Goal: Information Seeking & Learning: Learn about a topic

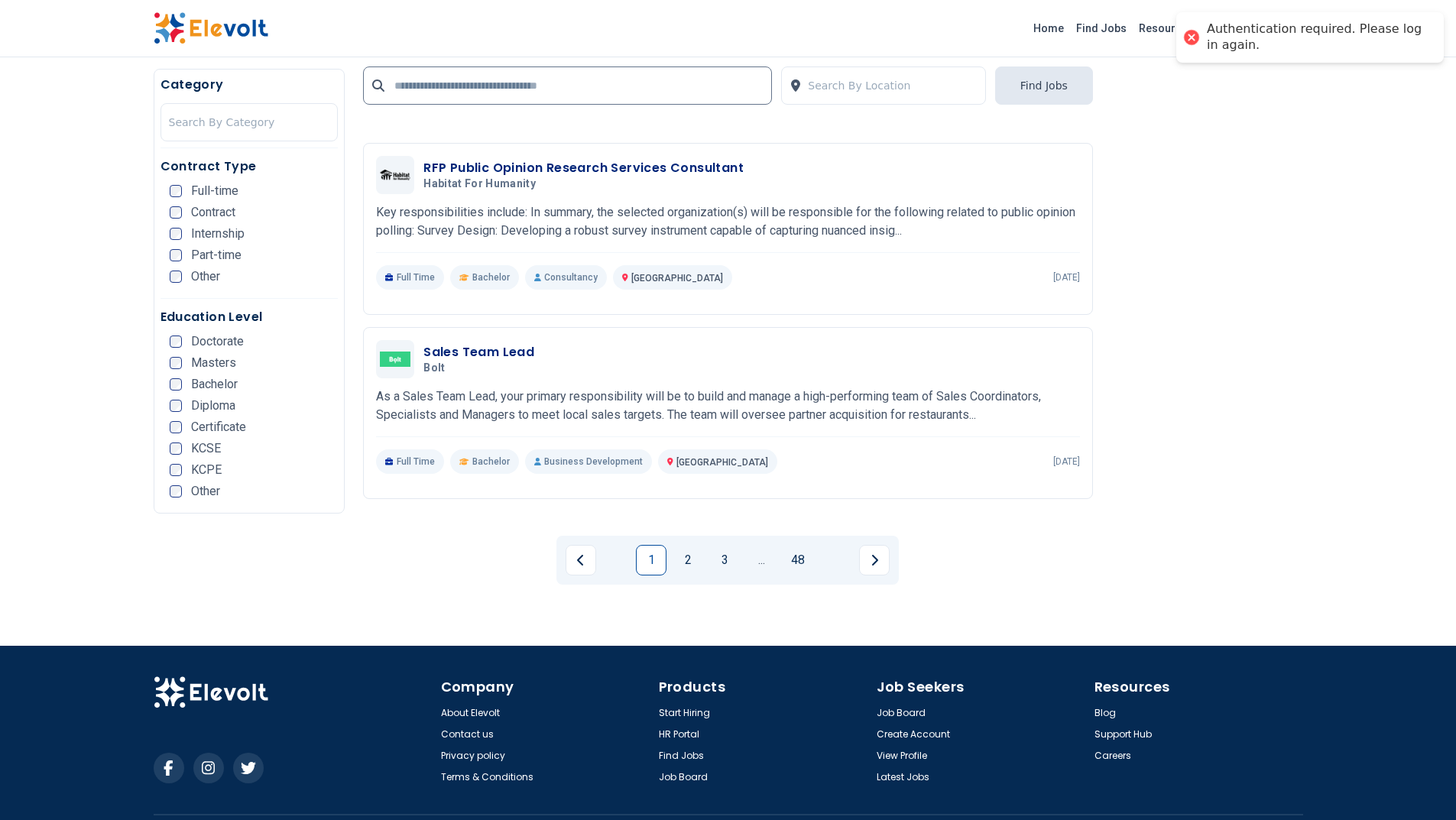
scroll to position [2873, 0]
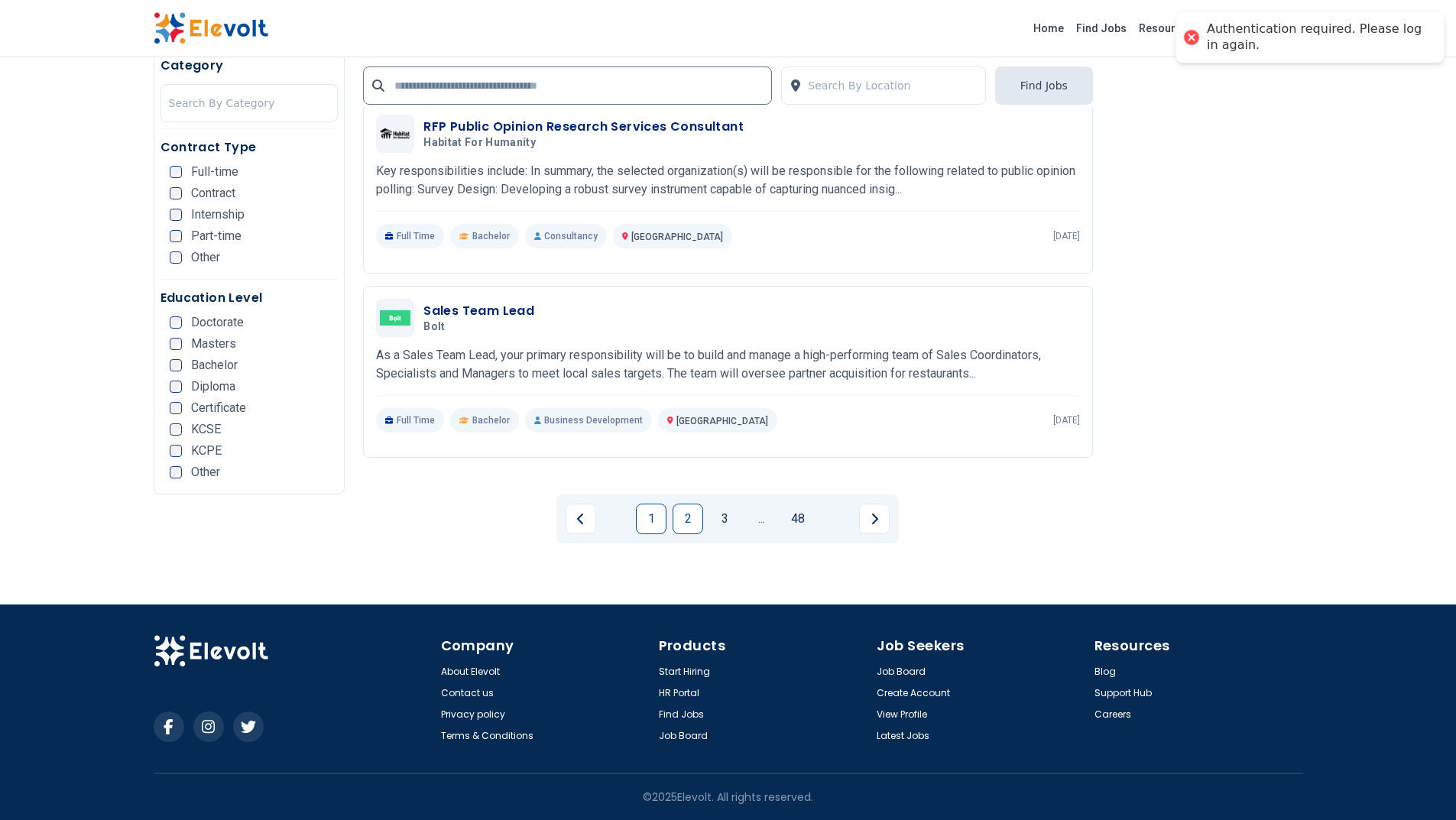
click at [693, 515] on link "2" at bounding box center [688, 519] width 31 height 31
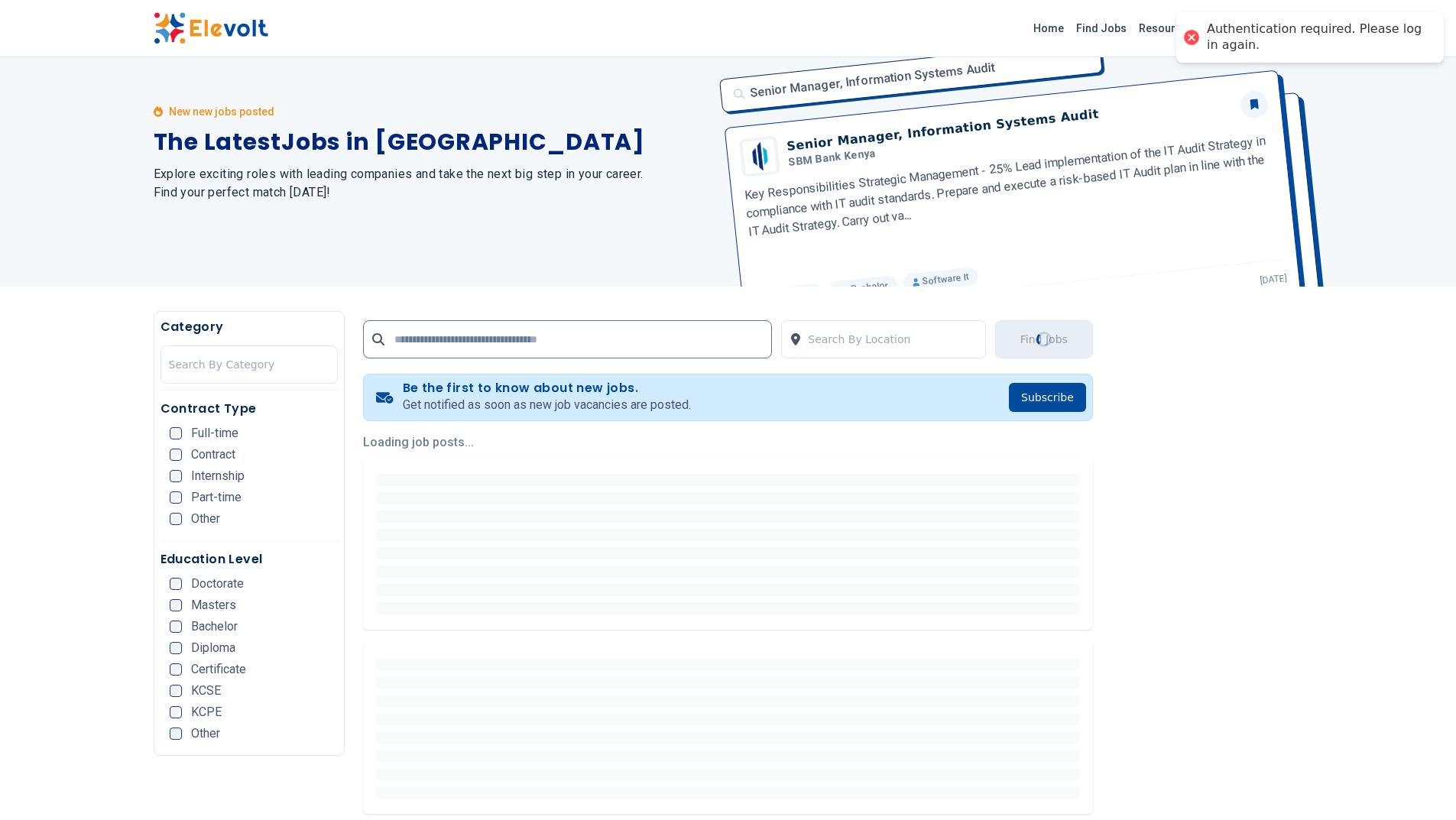
scroll to position [0, 0]
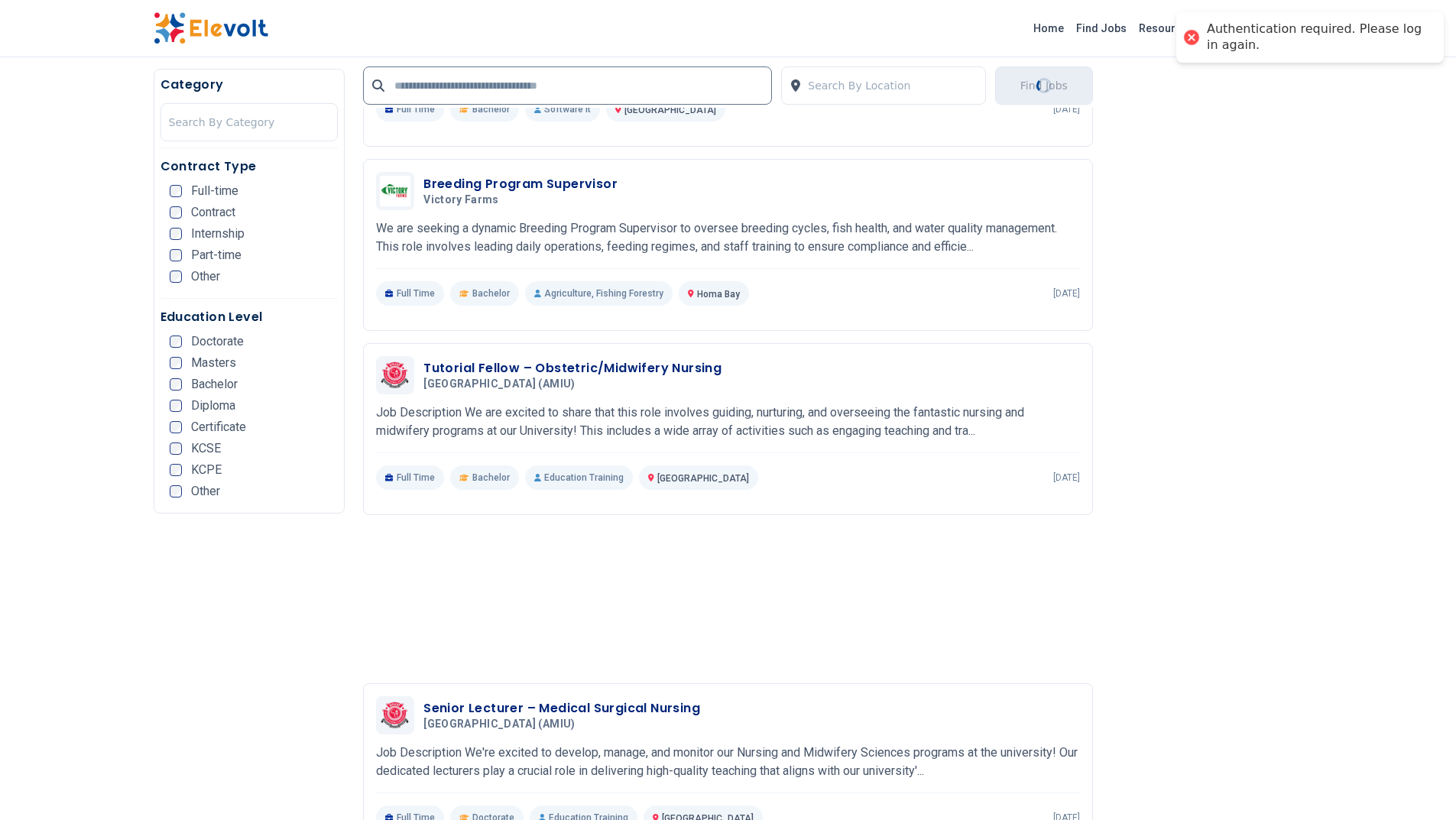
scroll to position [917, 0]
